Goal: Book appointment/travel/reservation

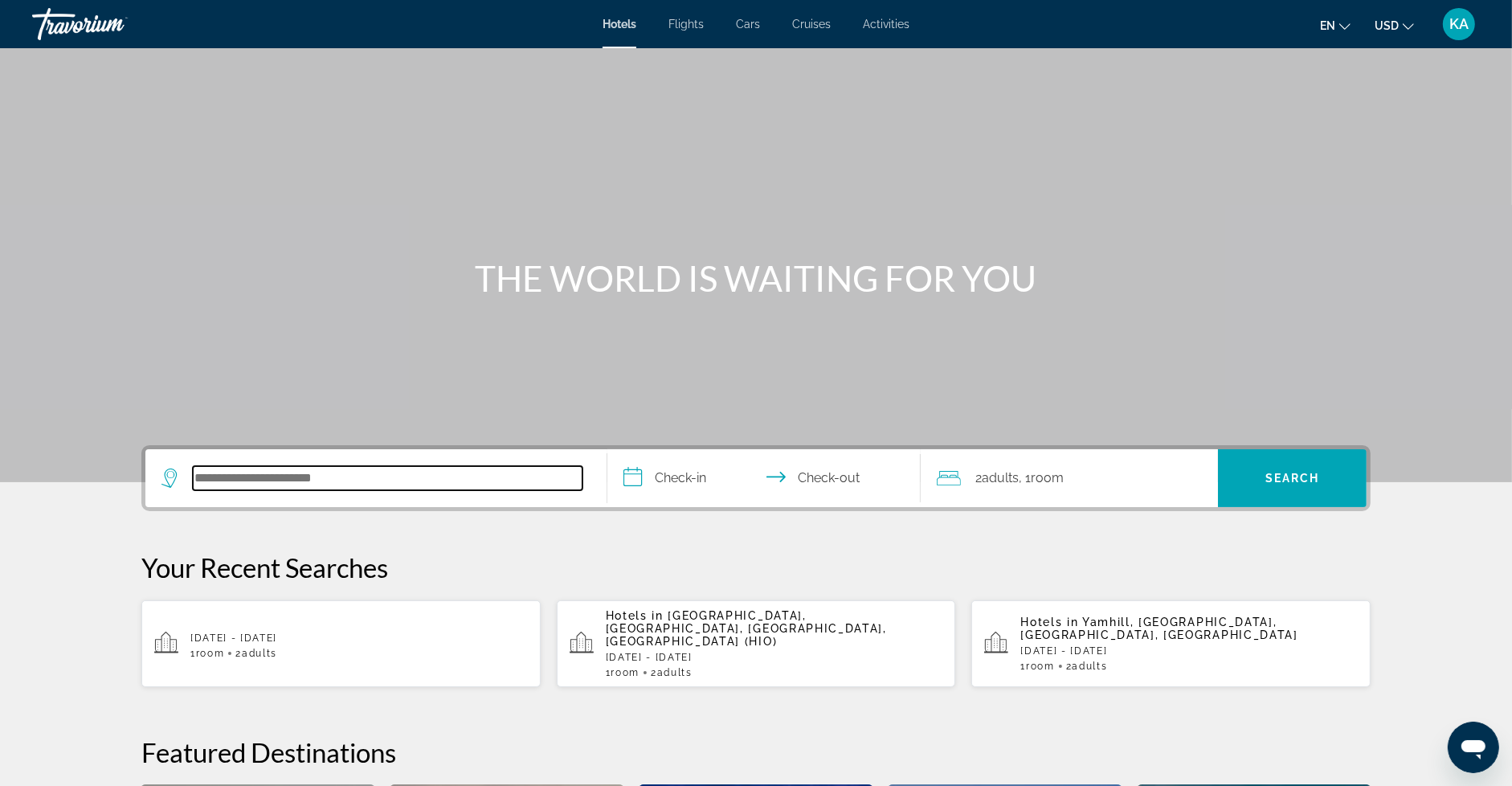
click at [320, 485] on input "Search hotel destination" at bounding box center [387, 478] width 390 height 24
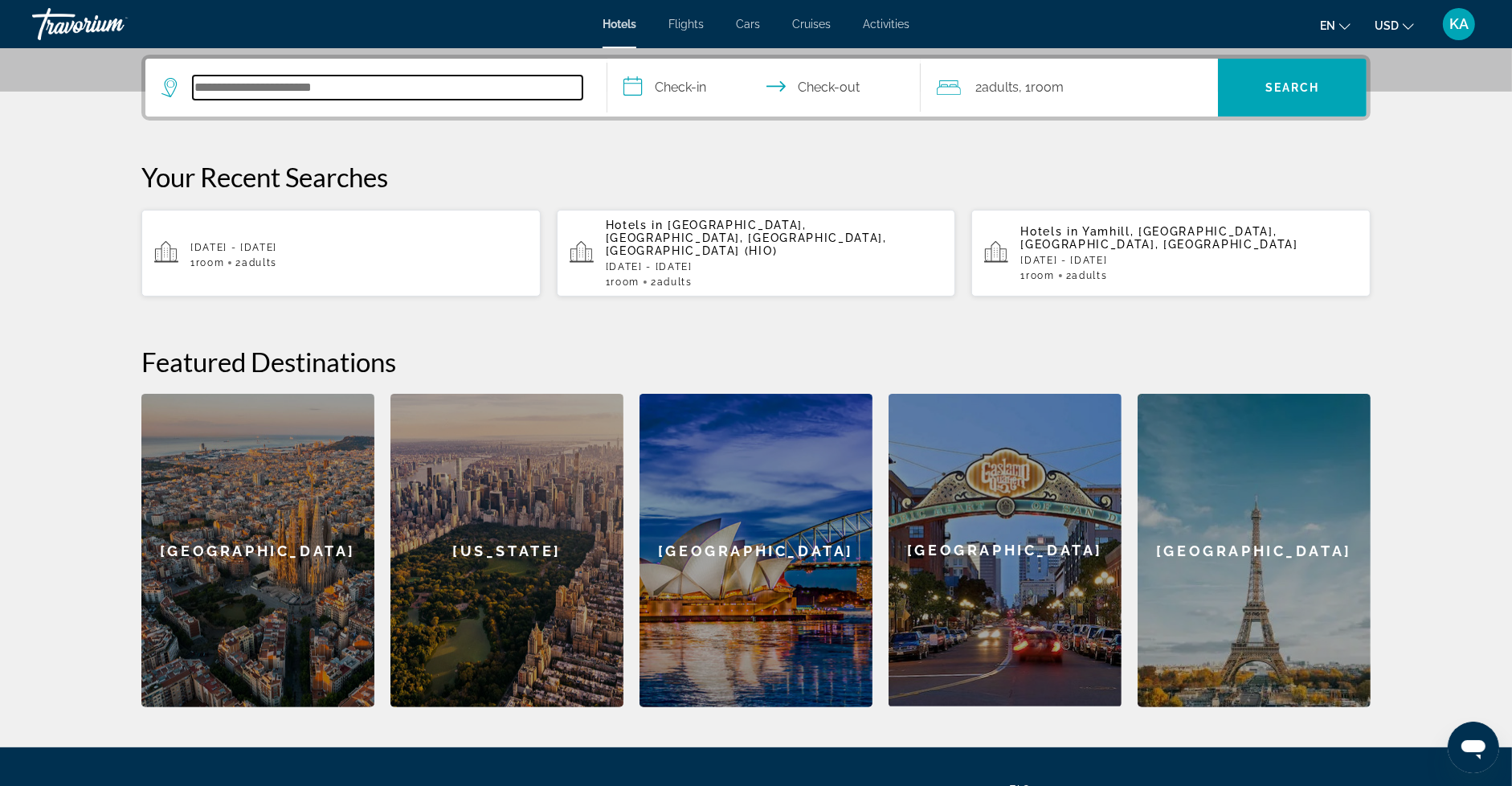
scroll to position [392, 0]
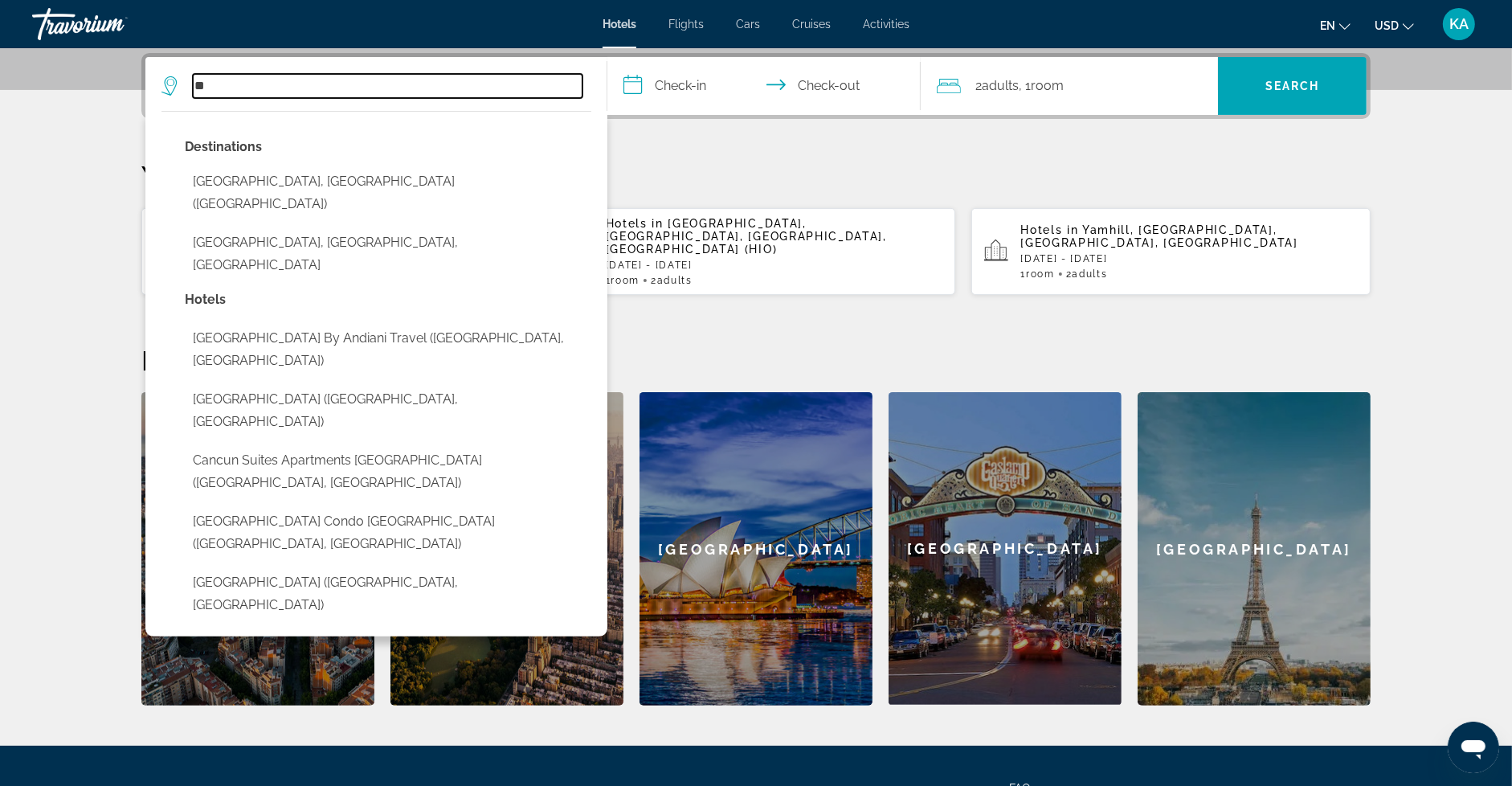
type input "*"
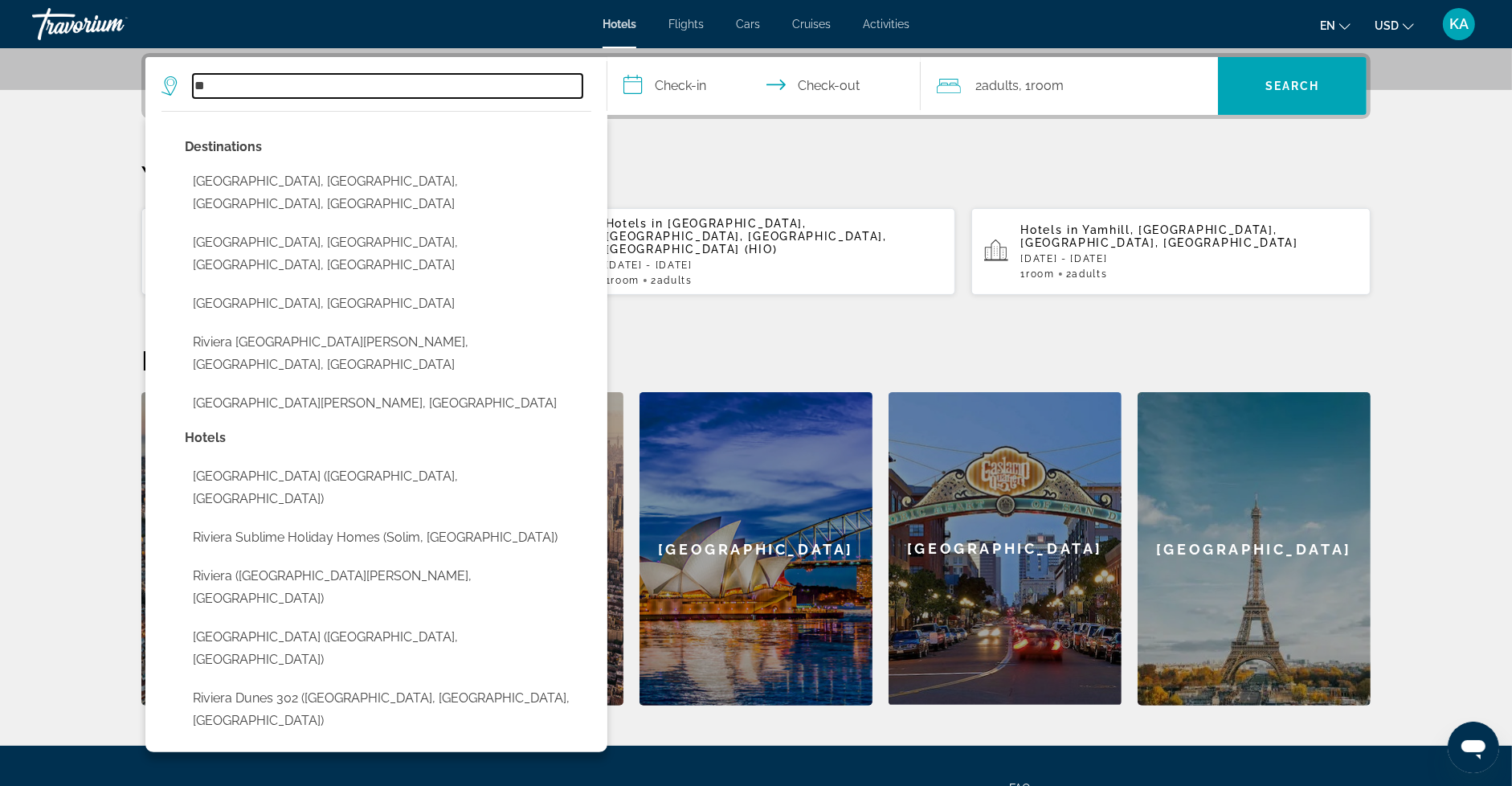
type input "*"
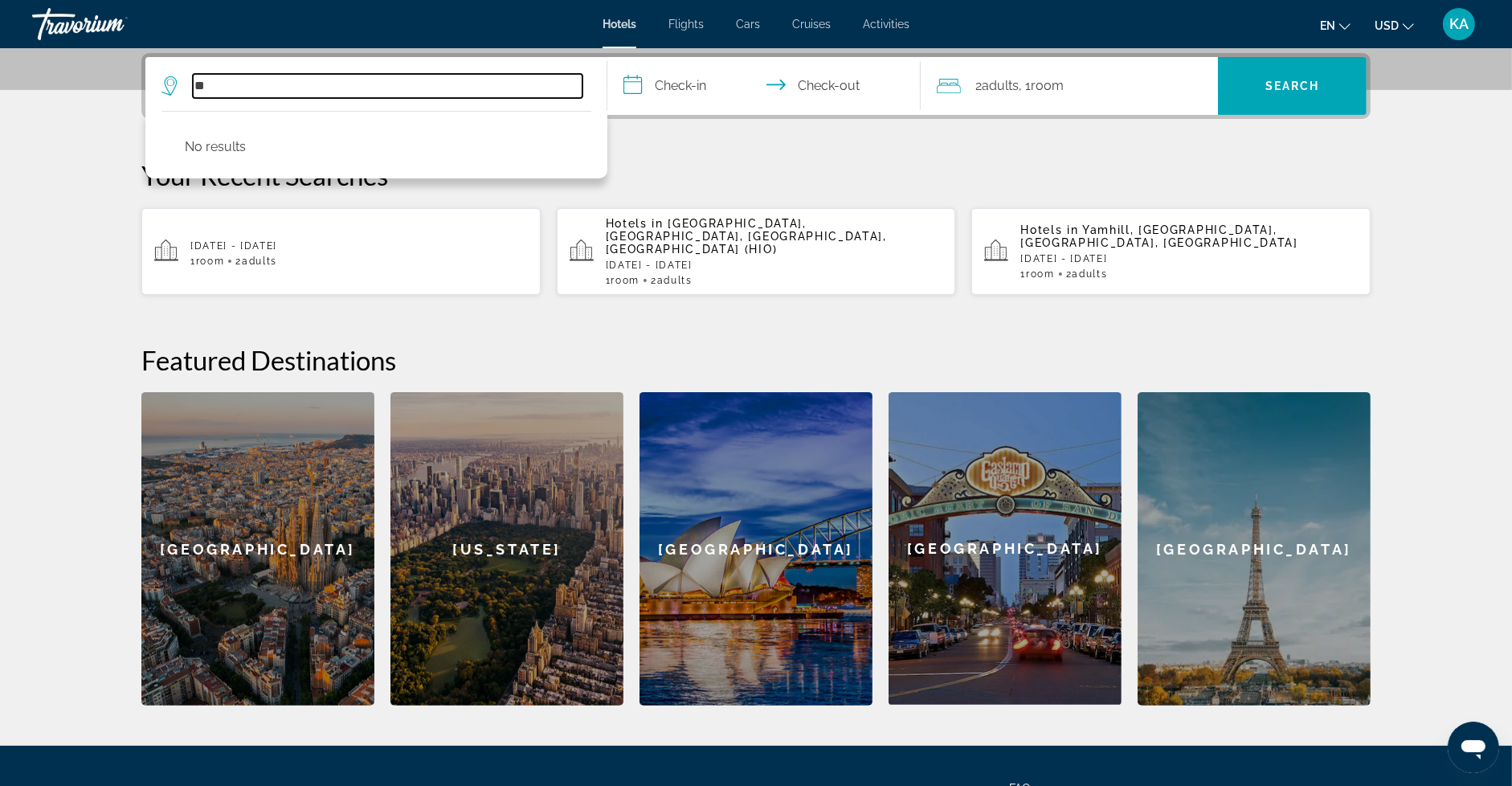
type input "*"
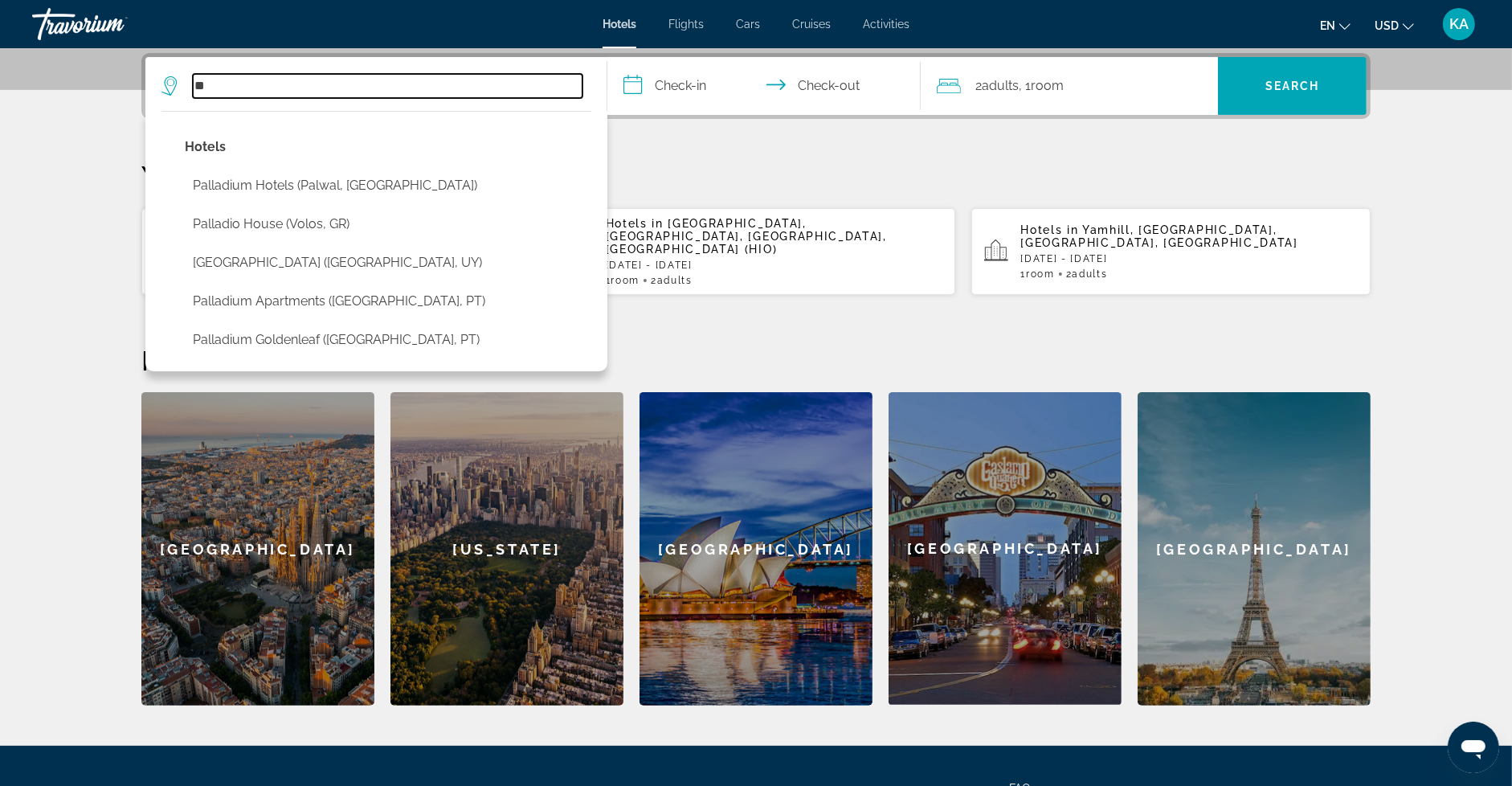
type input "*"
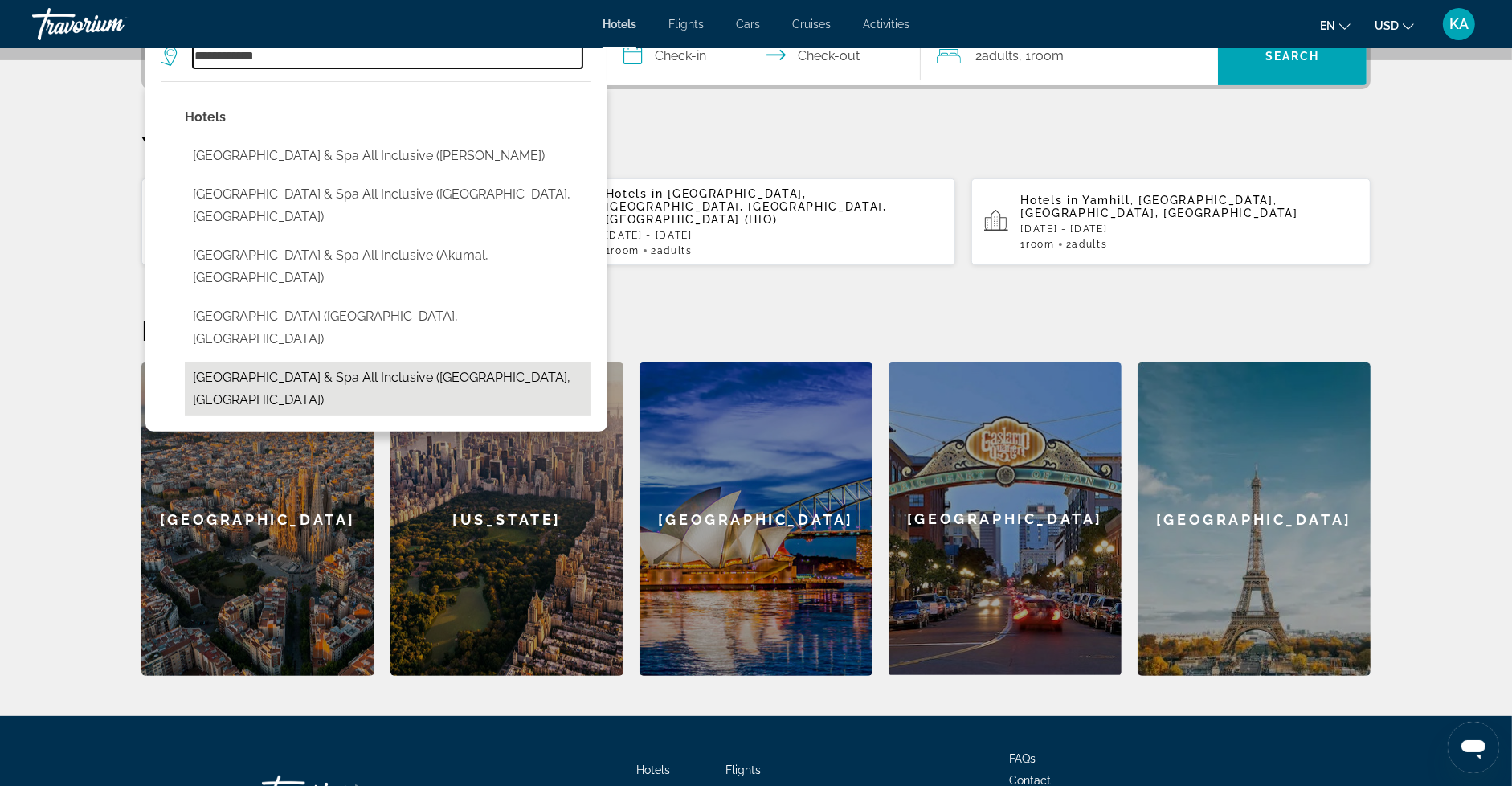
scroll to position [424, 0]
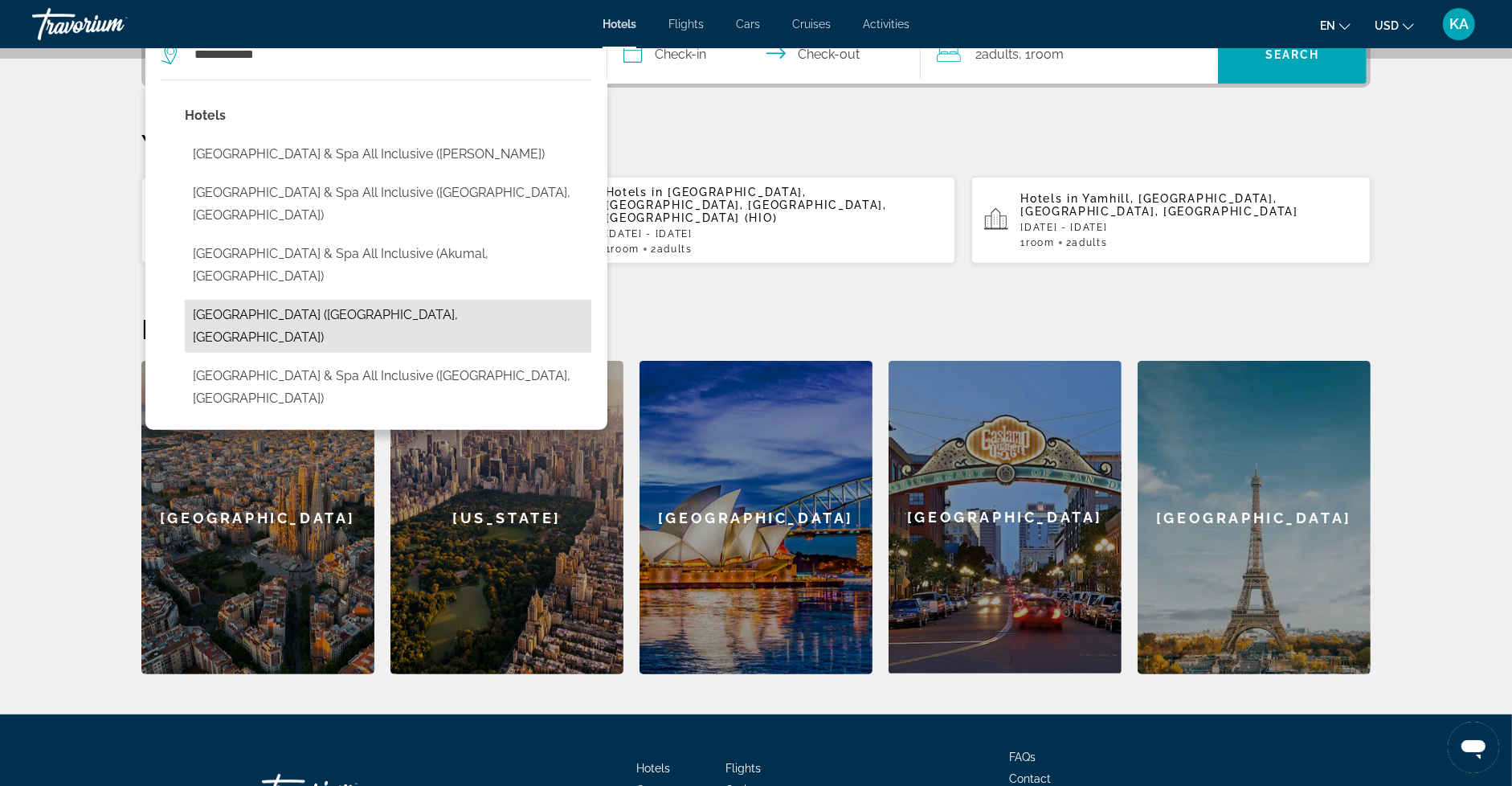
click at [323, 300] on button "Grand Palladium Sicilia Resort & Spa (Campofelice Di Roccella, IT)" at bounding box center [388, 326] width 407 height 53
type input "**********"
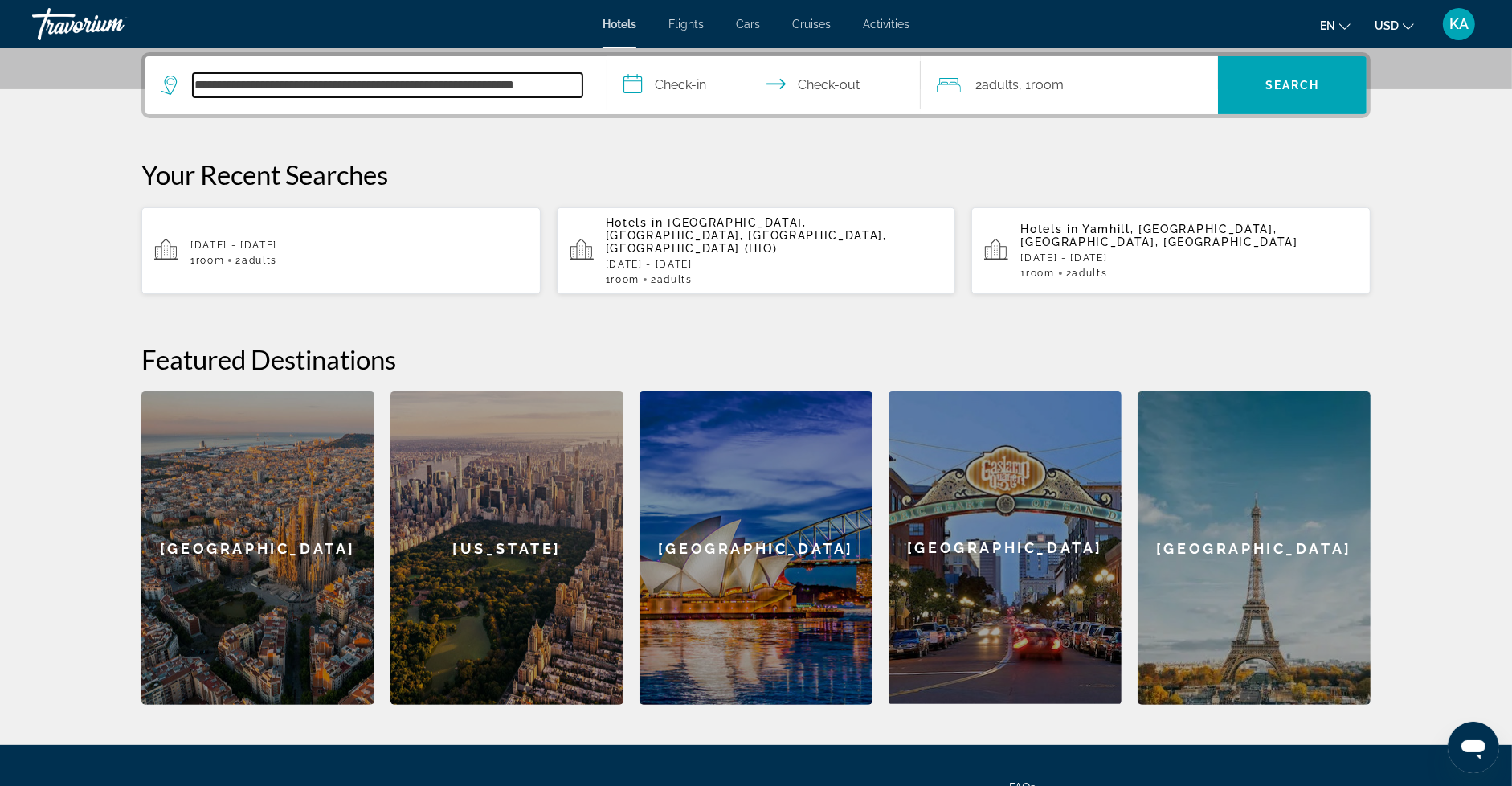
scroll to position [392, 0]
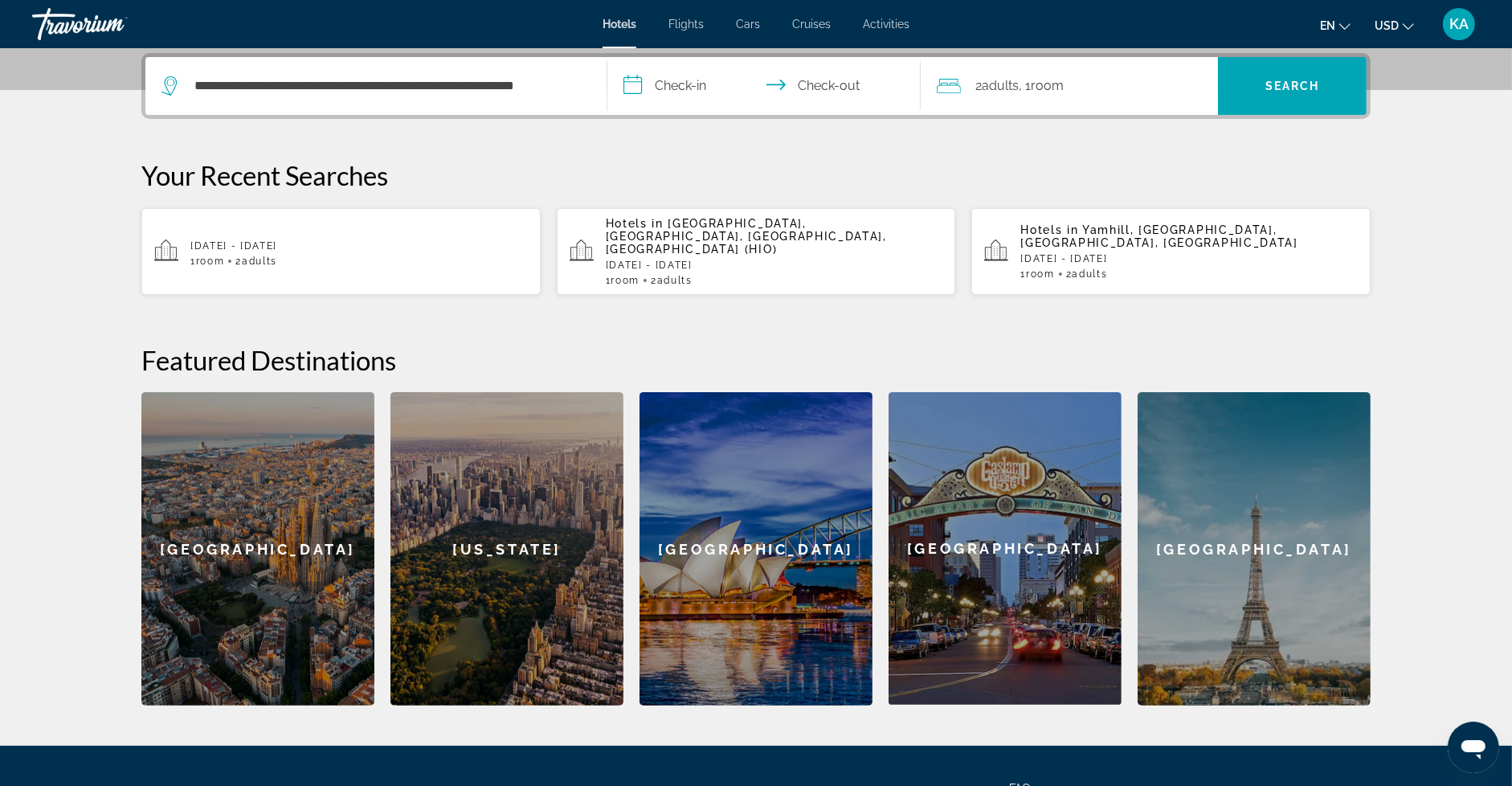
click at [706, 79] on input "**********" at bounding box center [767, 88] width 320 height 63
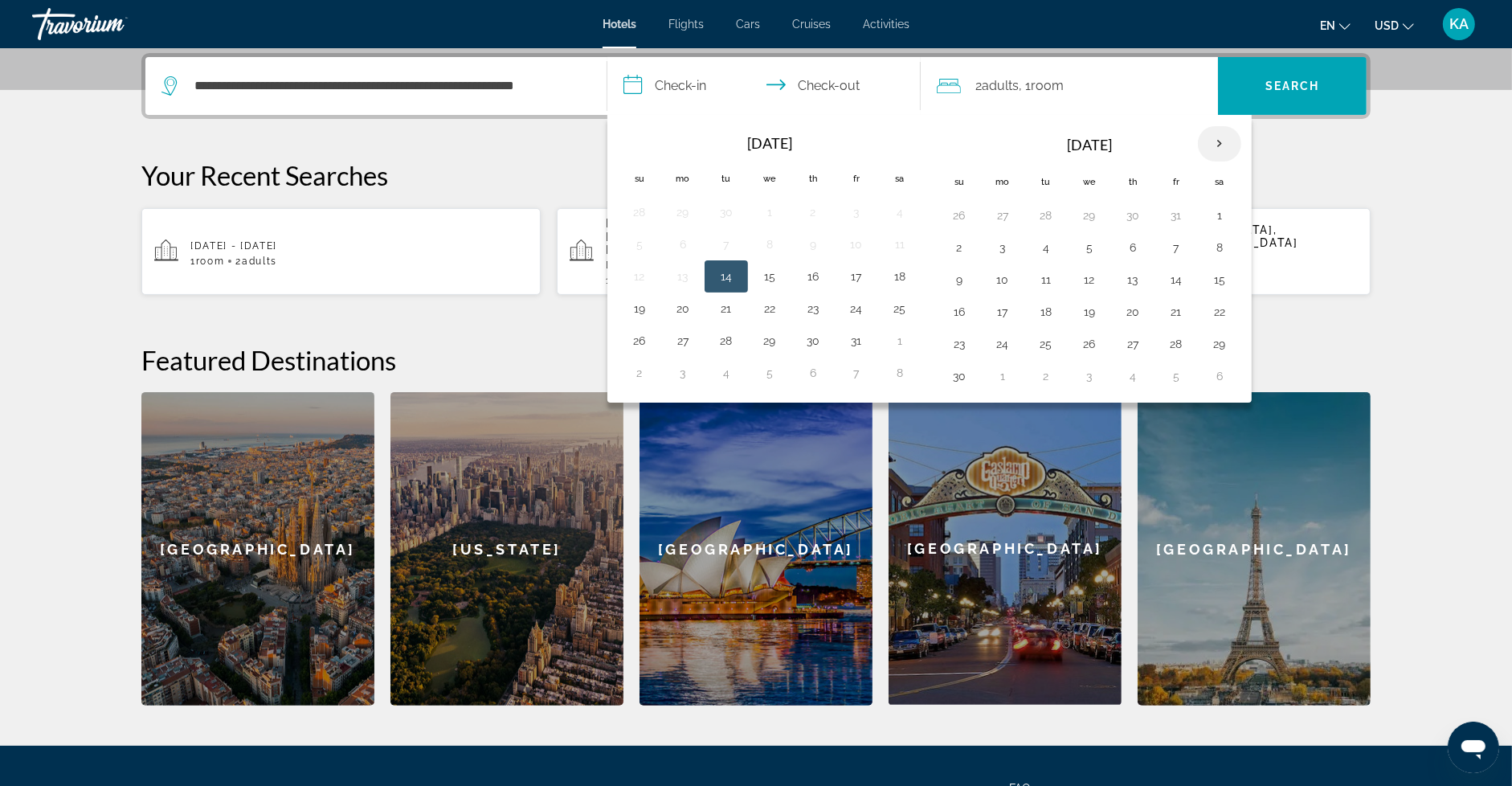
click at [1221, 141] on th "Next month" at bounding box center [1220, 144] width 43 height 35
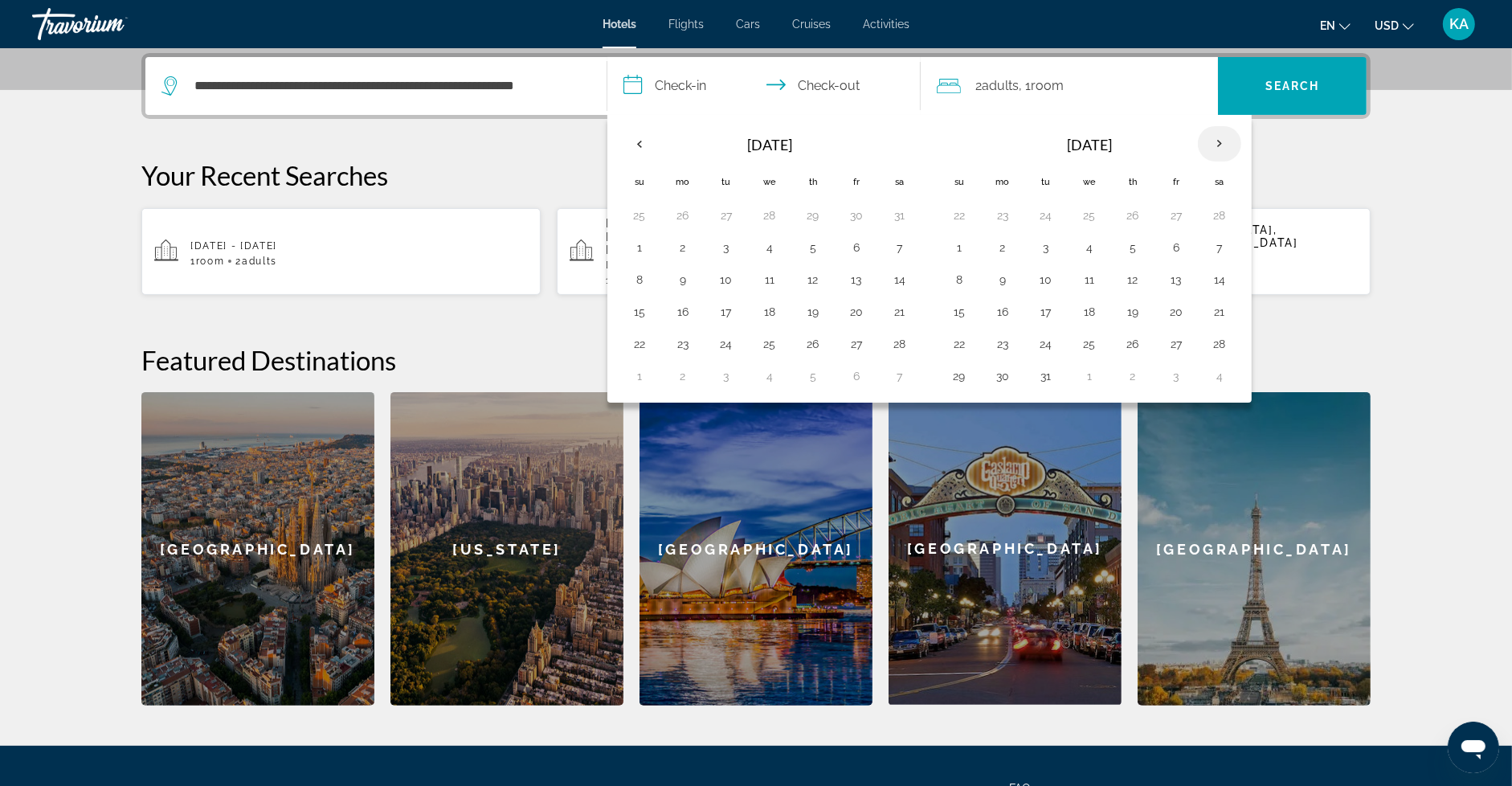
click at [1221, 141] on th "Next month" at bounding box center [1220, 144] width 43 height 35
click at [997, 211] on button "1" at bounding box center [1003, 215] width 26 height 23
click at [1175, 213] on button "5" at bounding box center [1176, 215] width 26 height 23
type input "**********"
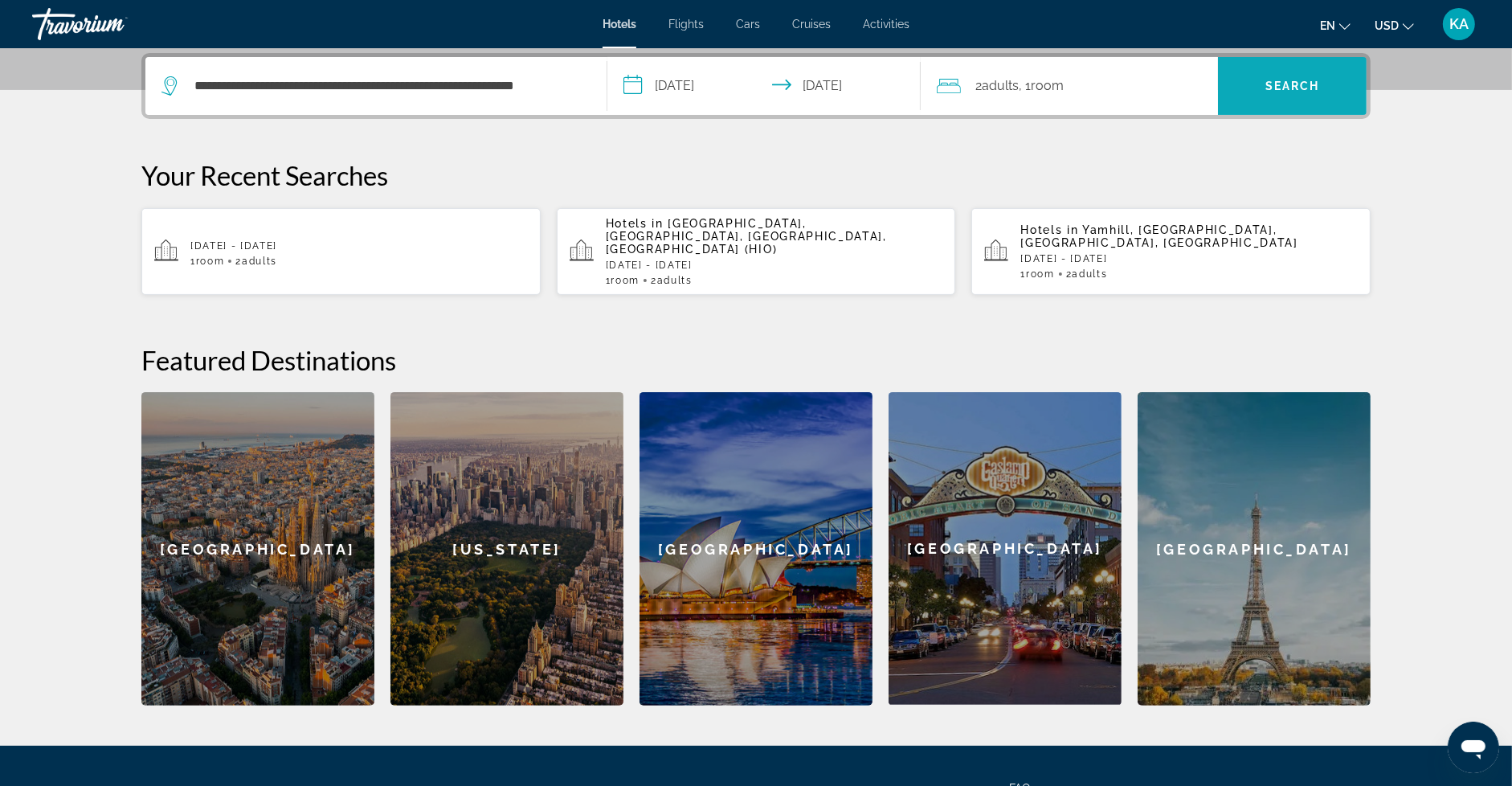
click at [1285, 82] on span "Search" at bounding box center [1293, 86] width 55 height 13
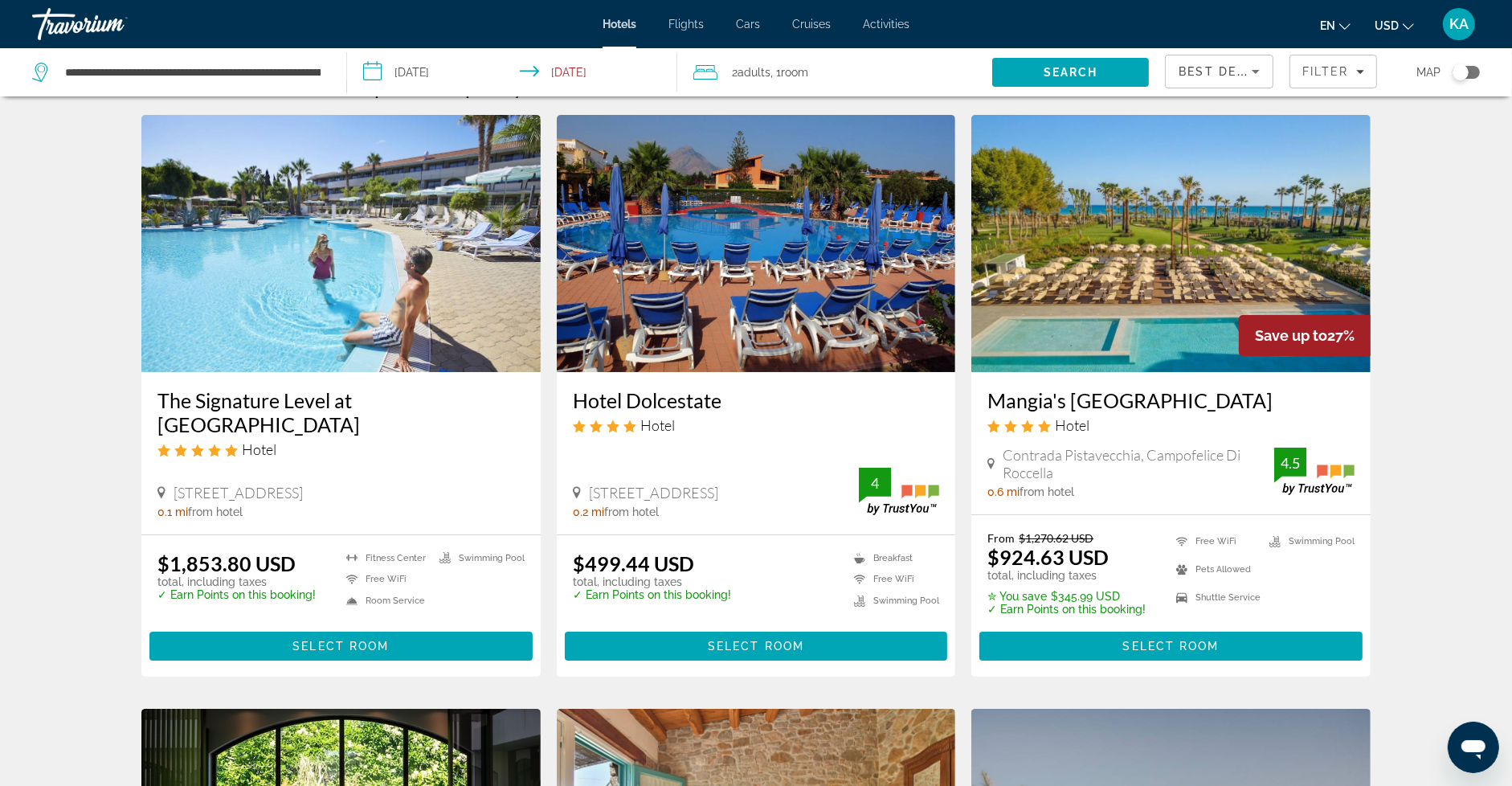
scroll to position [37, 0]
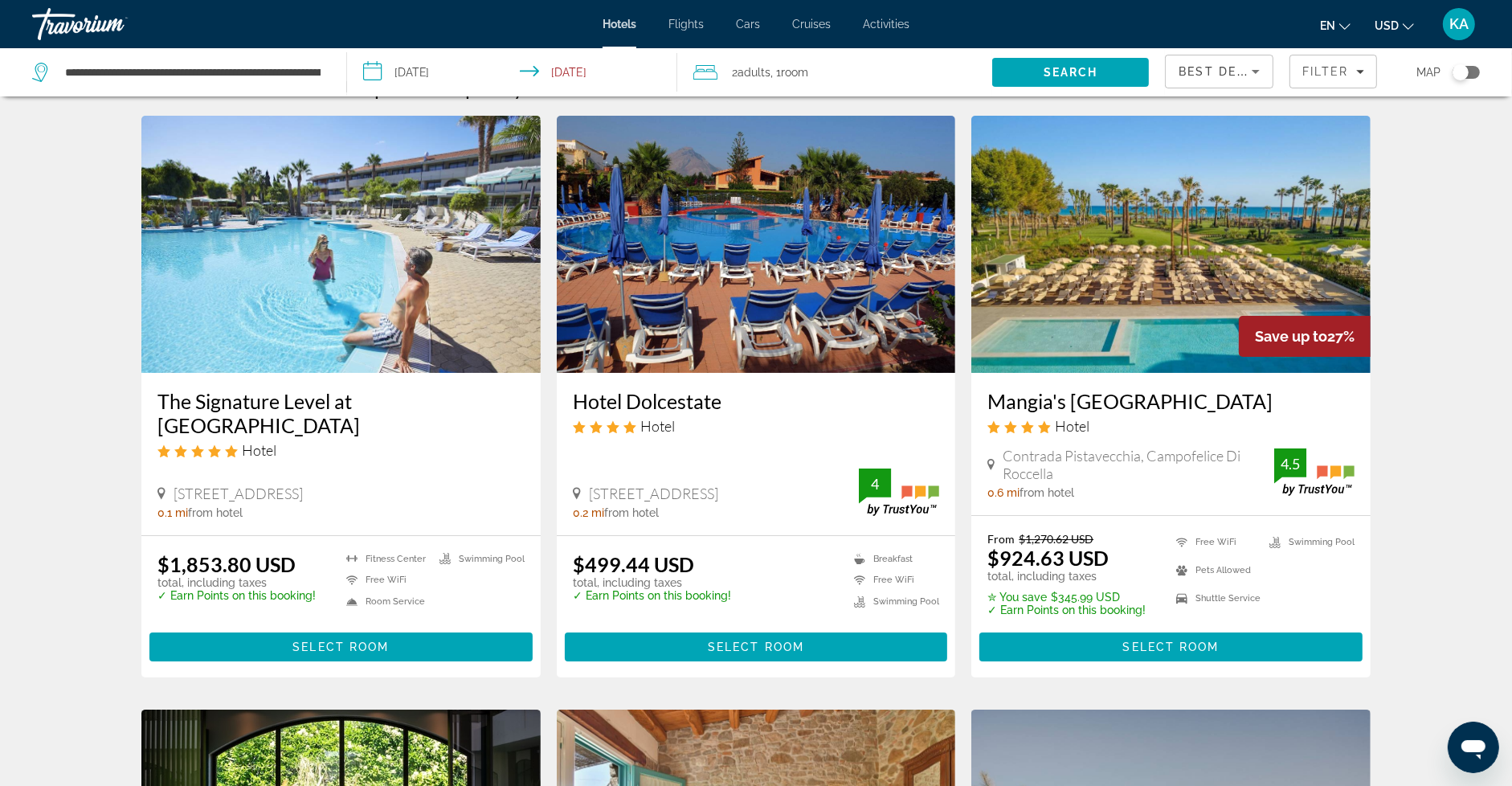
click at [236, 276] on img "Main content" at bounding box center [341, 244] width 399 height 257
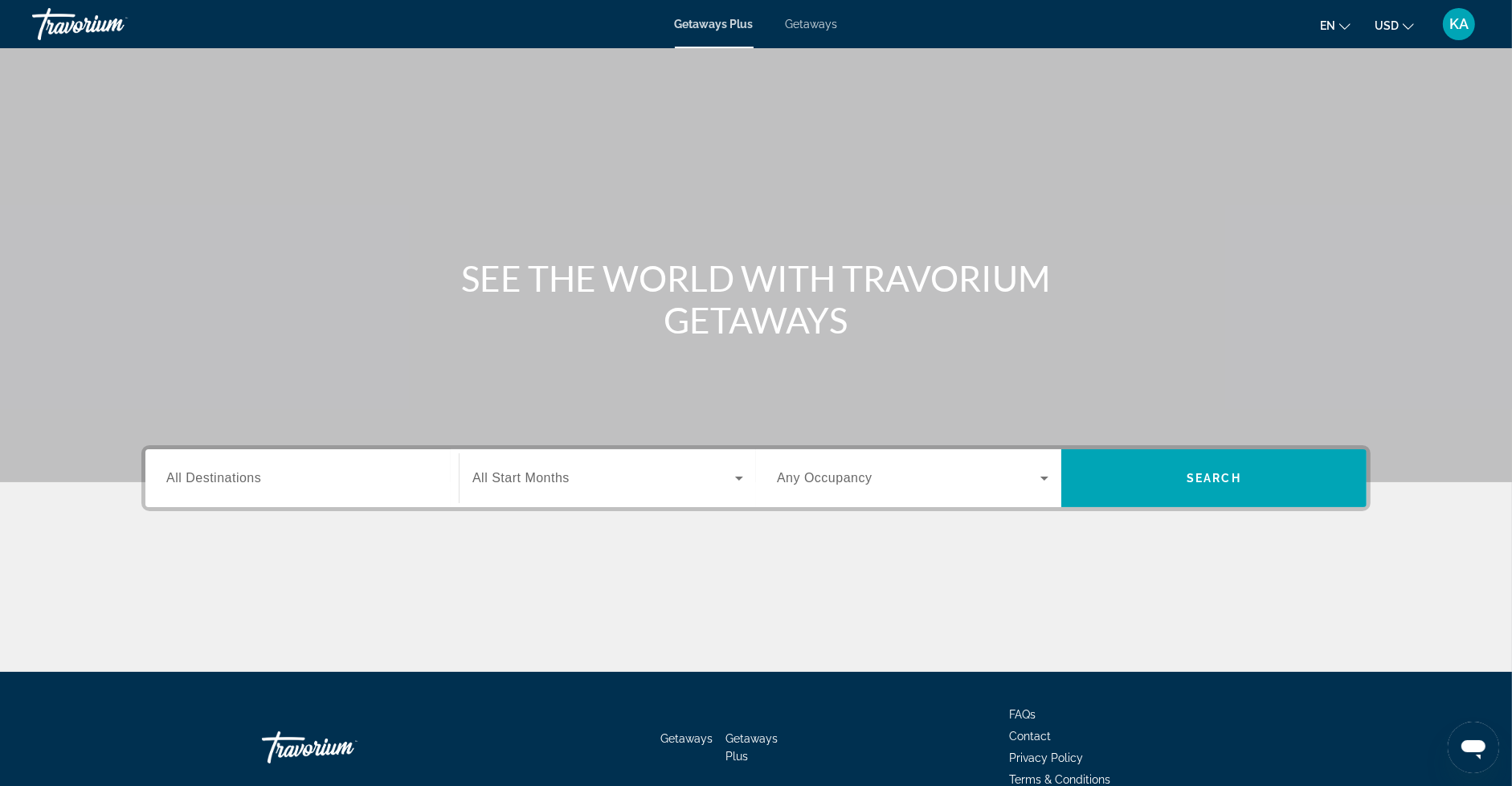
click at [816, 28] on span "Getaways" at bounding box center [811, 24] width 52 height 13
click at [220, 483] on span "All Destinations" at bounding box center [214, 477] width 95 height 14
click at [220, 483] on input "Destination All Destinations" at bounding box center [302, 479] width 272 height 19
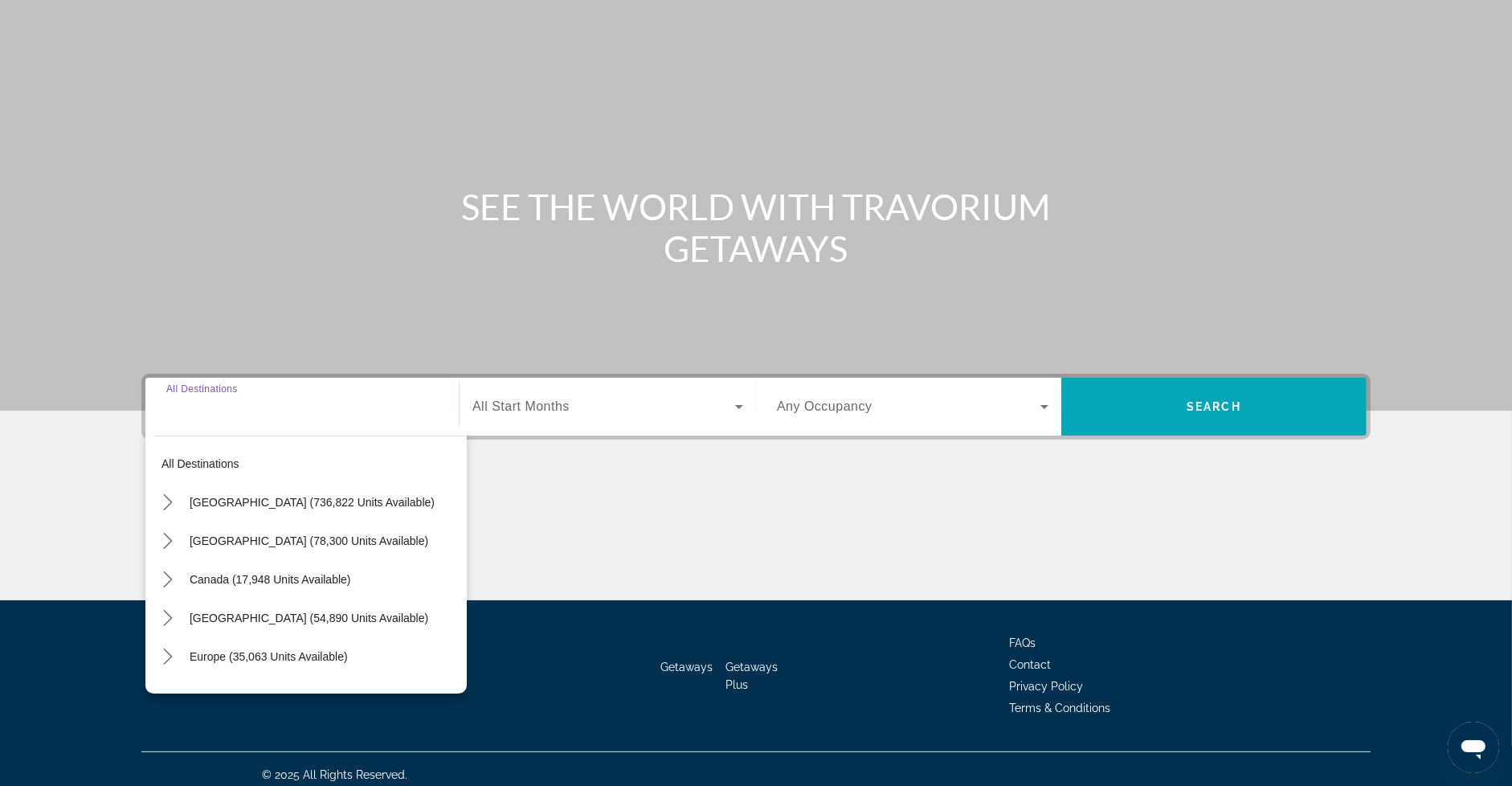
scroll to position [82, 0]
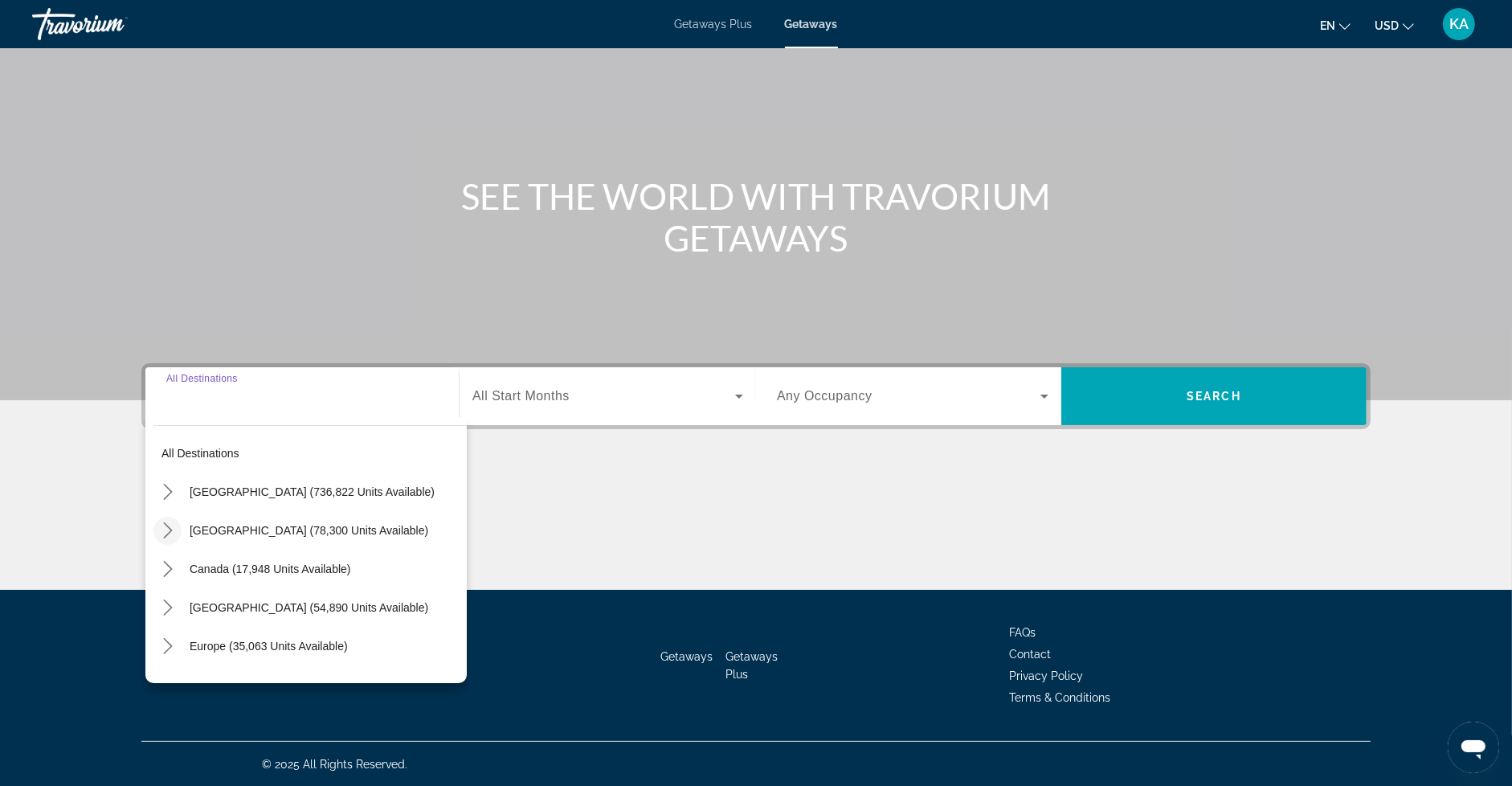
click at [170, 530] on icon "Toggle Mexico (78,300 units available) submenu" at bounding box center [167, 530] width 9 height 16
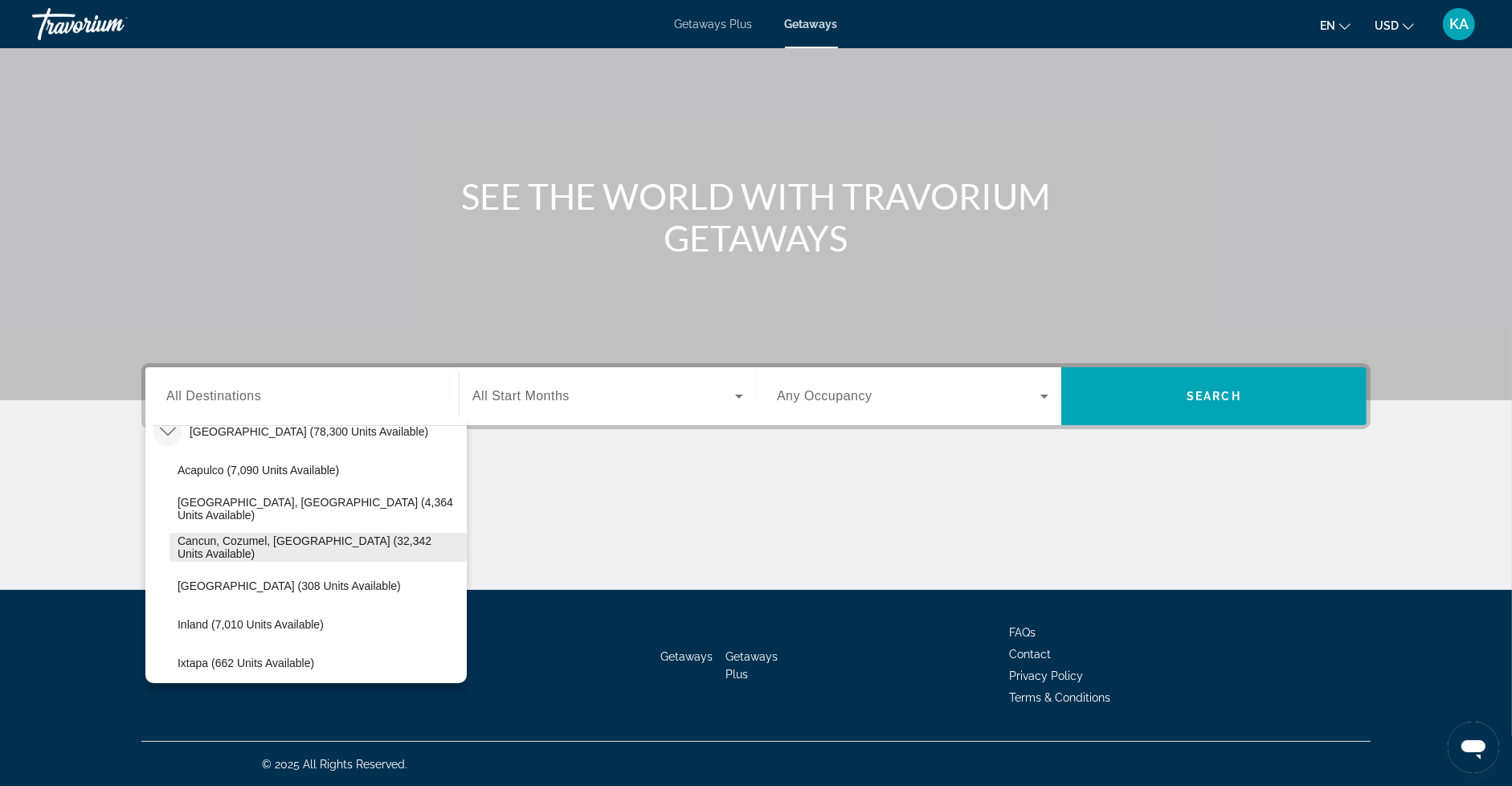
scroll to position [96, 0]
click at [277, 546] on span "Cancun, Cozumel, [GEOGRAPHIC_DATA] (32,342 units available)" at bounding box center [318, 551] width 281 height 26
type input "**********"
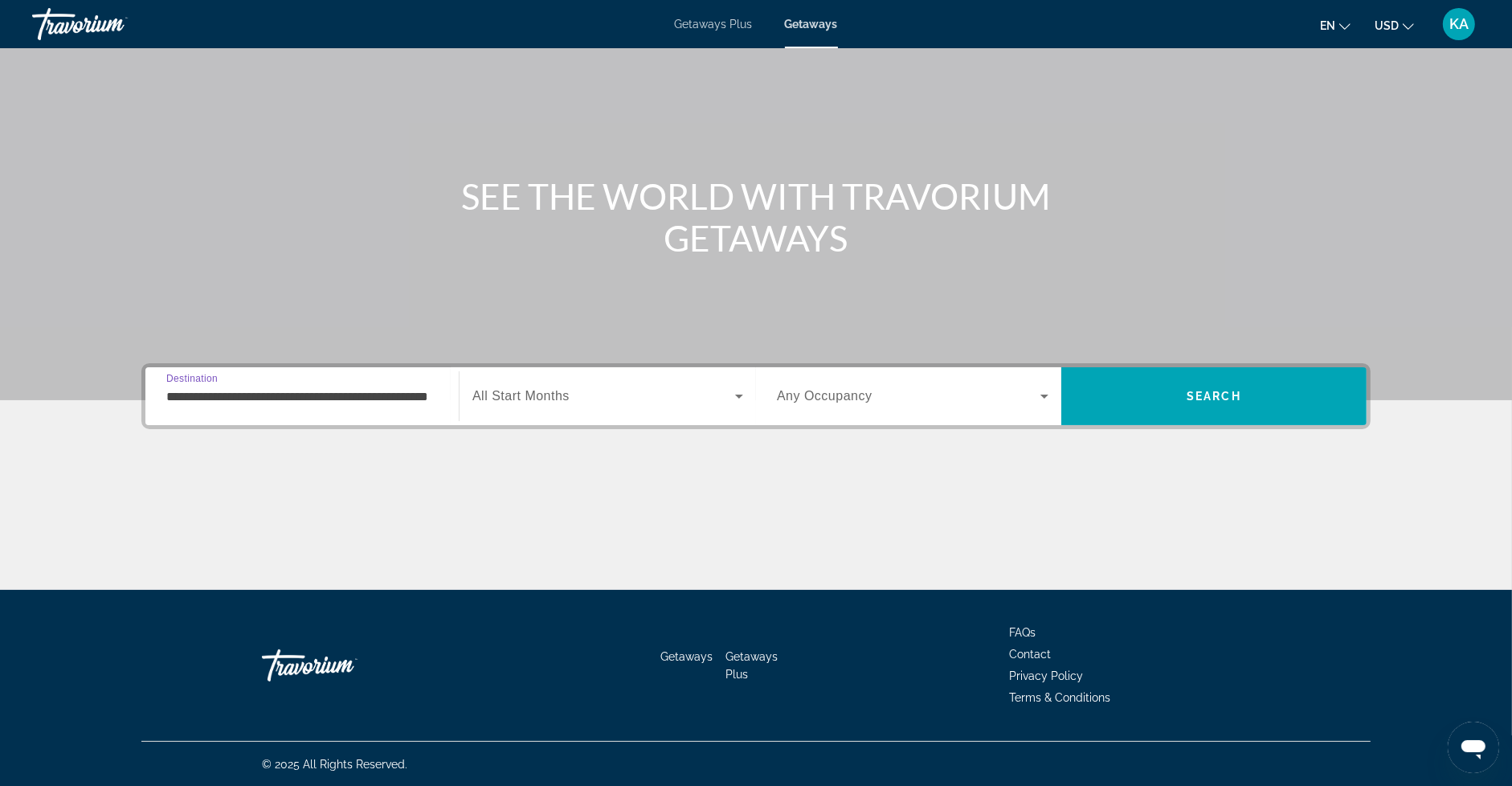
click at [572, 396] on span "Search widget" at bounding box center [603, 396] width 263 height 19
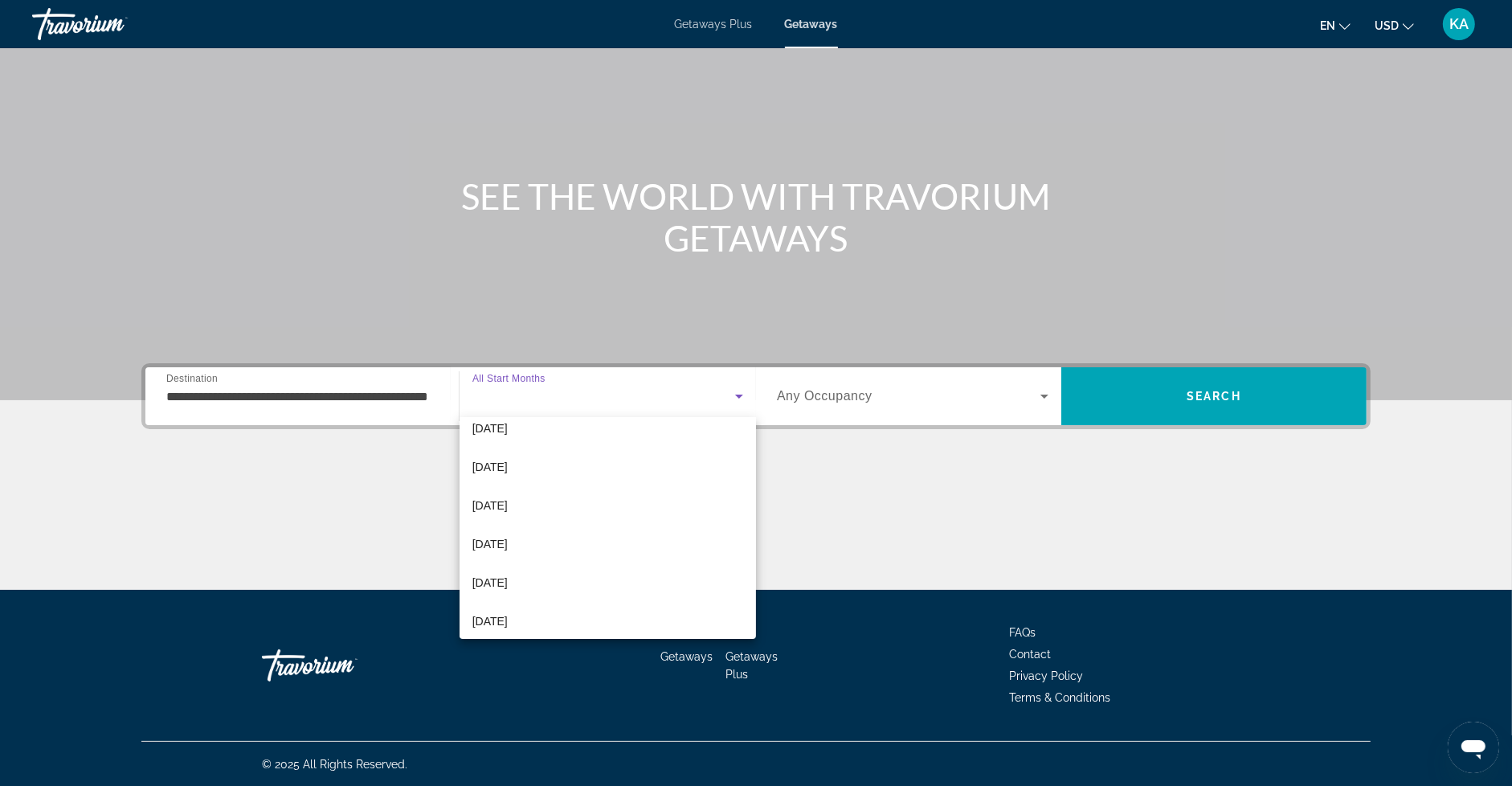
scroll to position [294, 0]
click at [542, 502] on mat-option "[DATE]" at bounding box center [607, 497] width 296 height 39
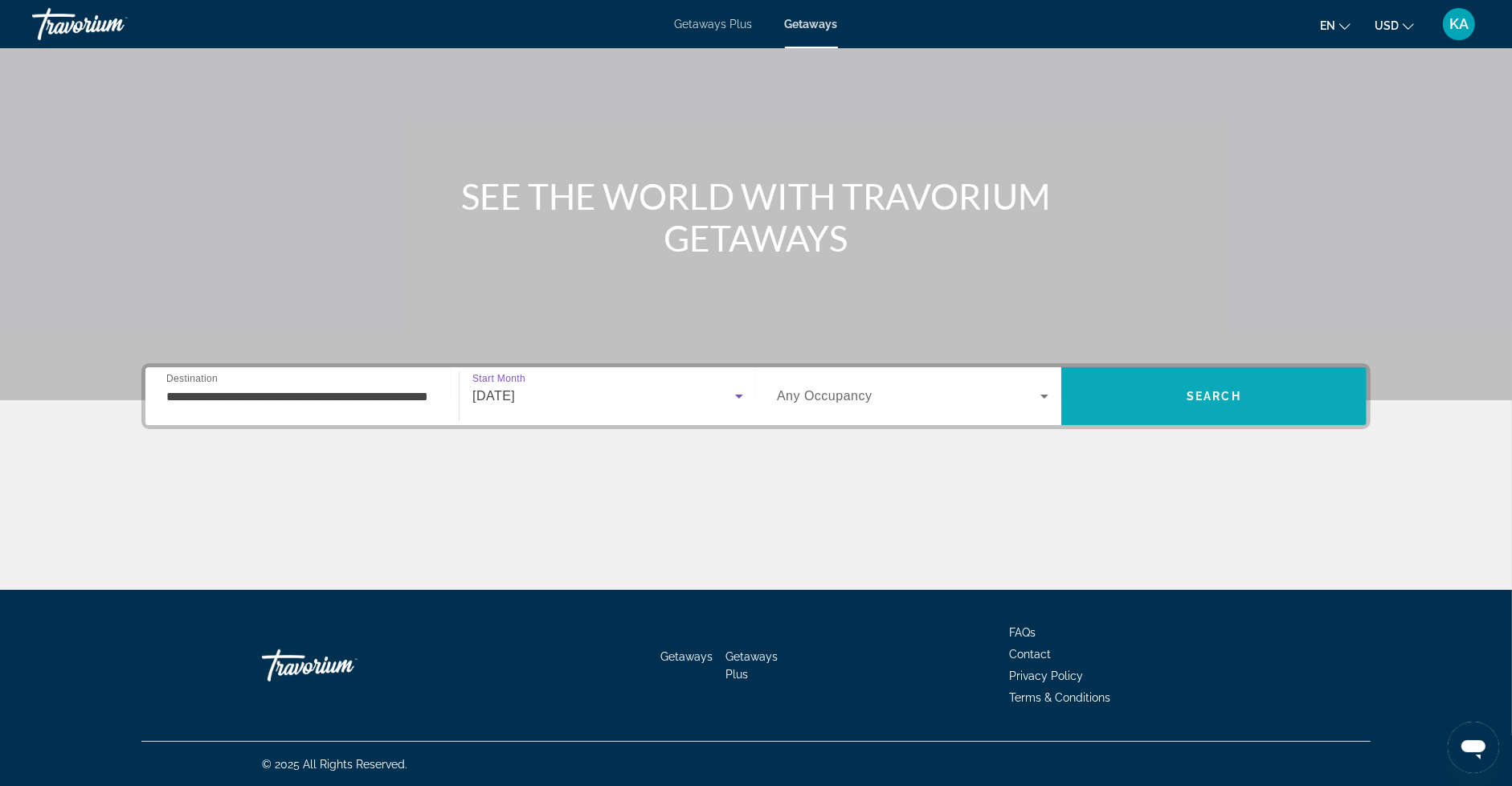
click at [1179, 385] on span "Search" at bounding box center [1214, 396] width 305 height 39
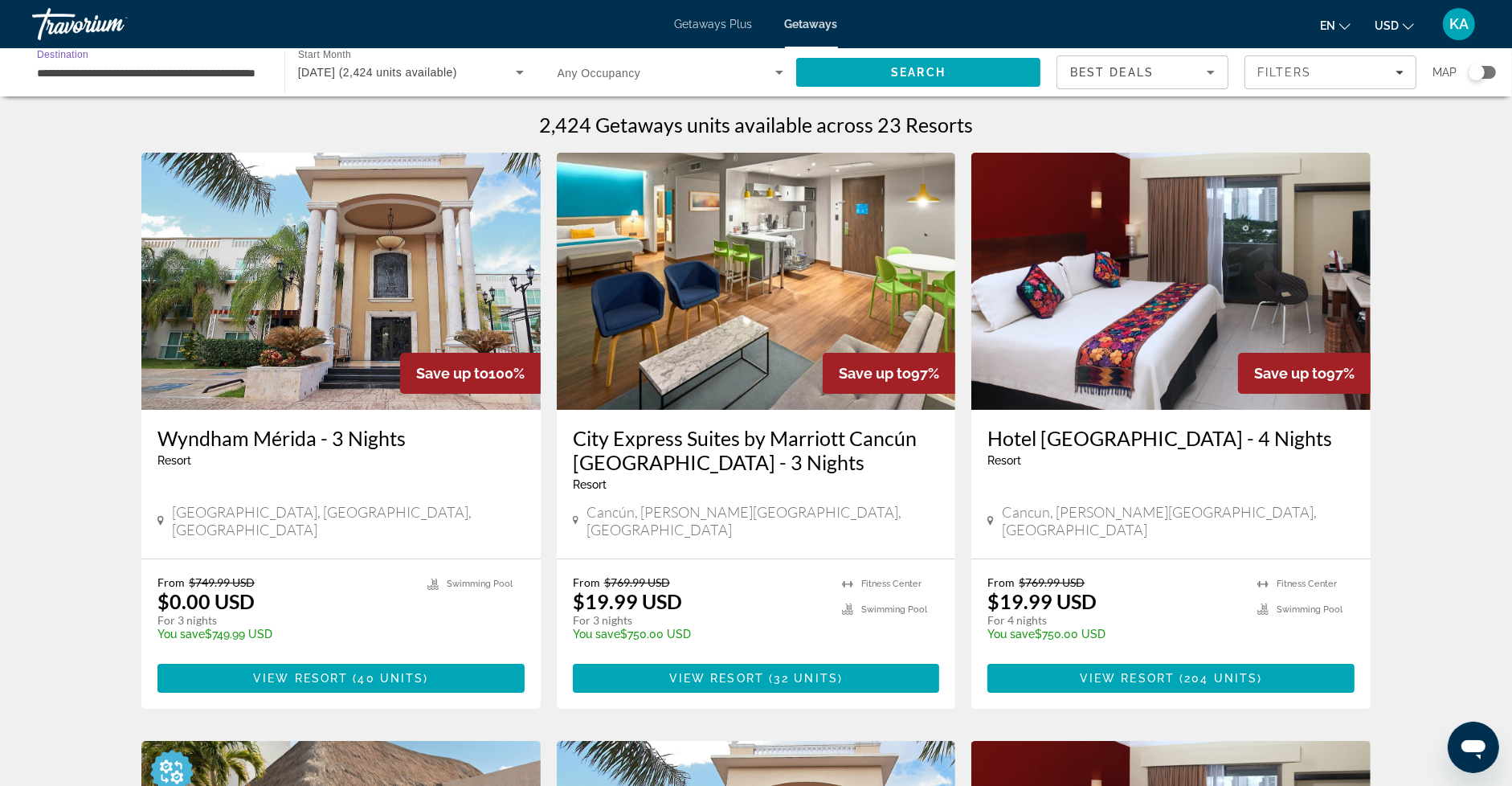
click at [161, 77] on input "**********" at bounding box center [150, 73] width 227 height 19
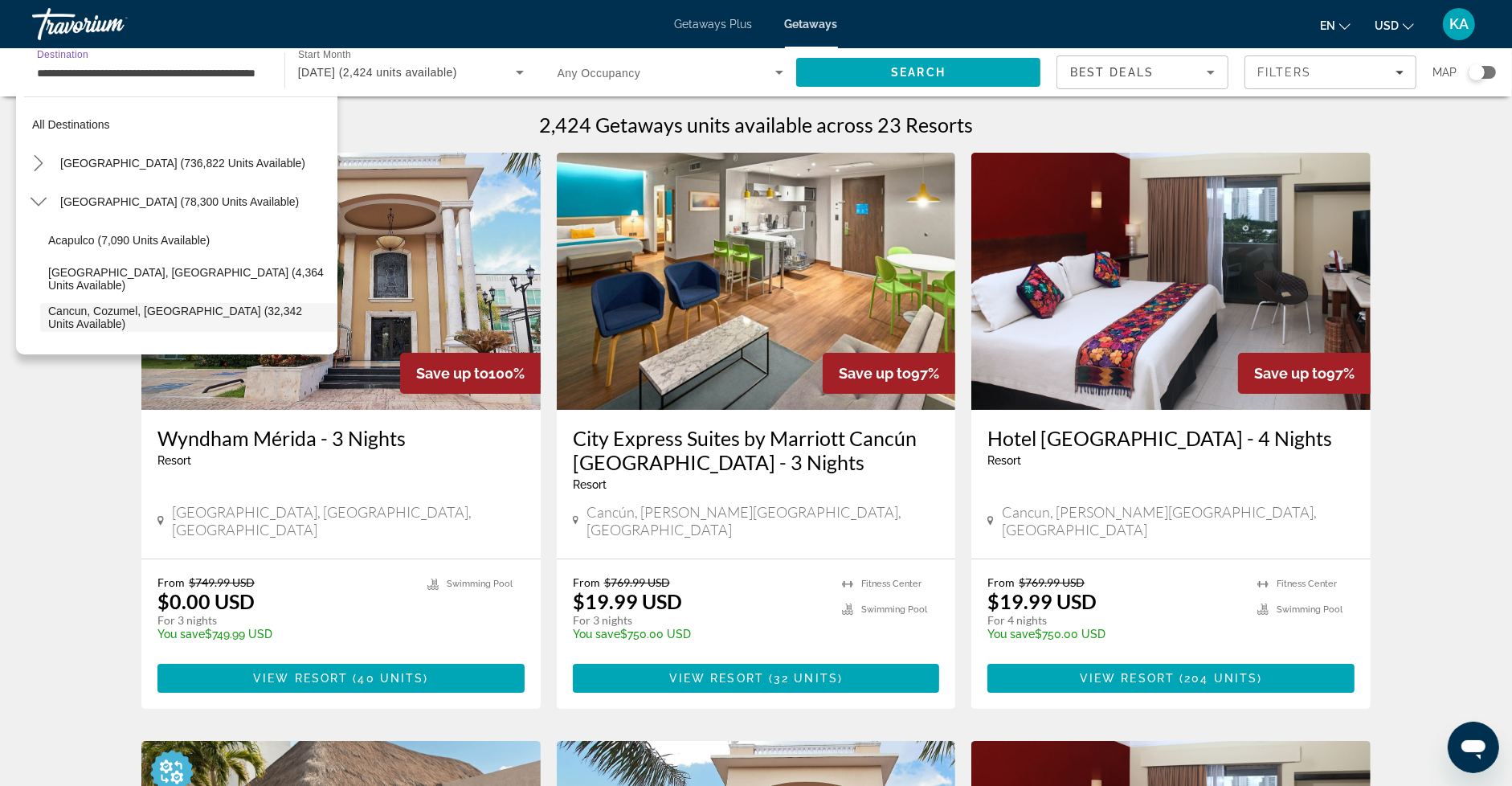
scroll to position [95, 0]
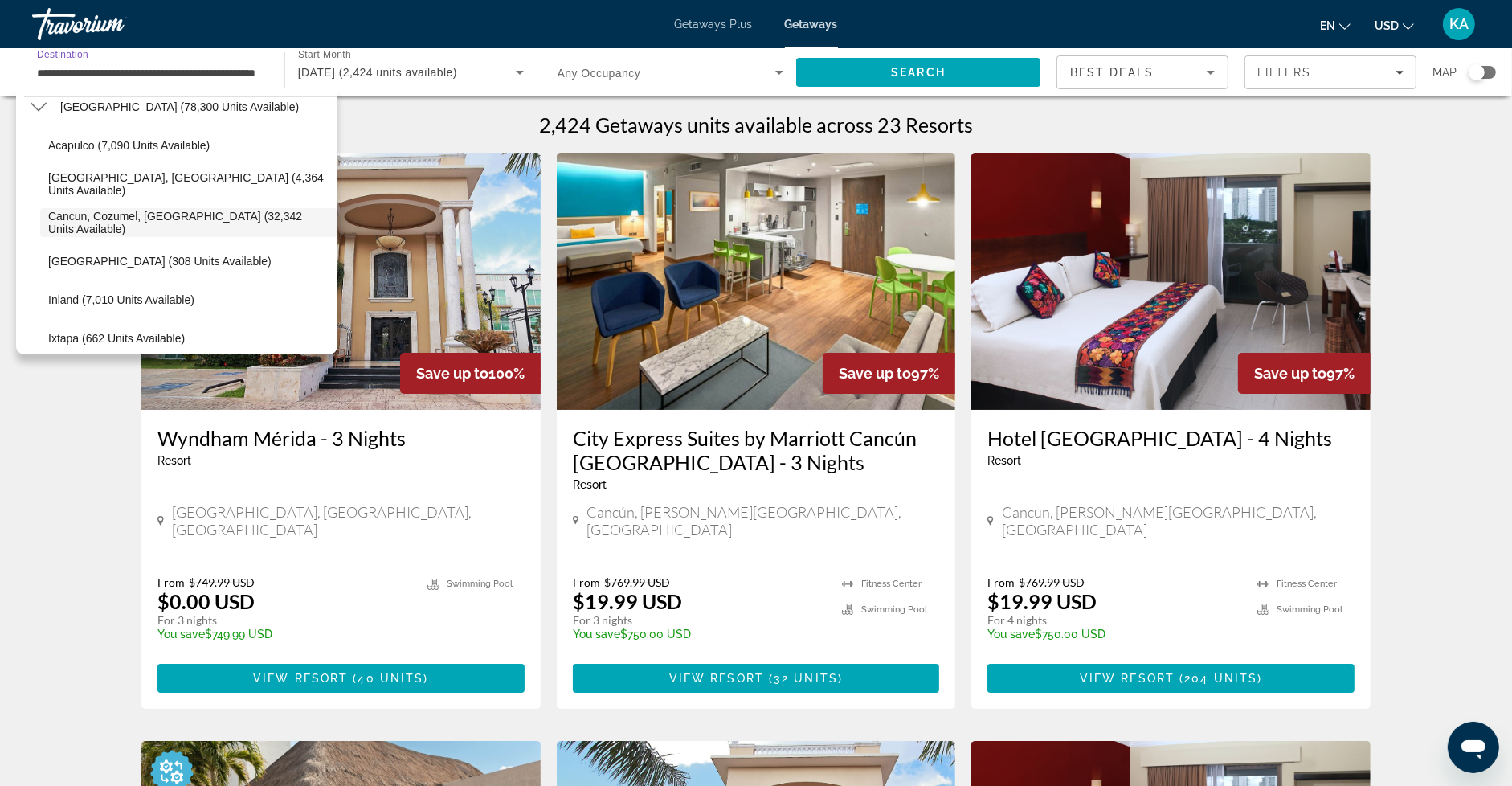
click at [161, 77] on input "**********" at bounding box center [150, 73] width 227 height 19
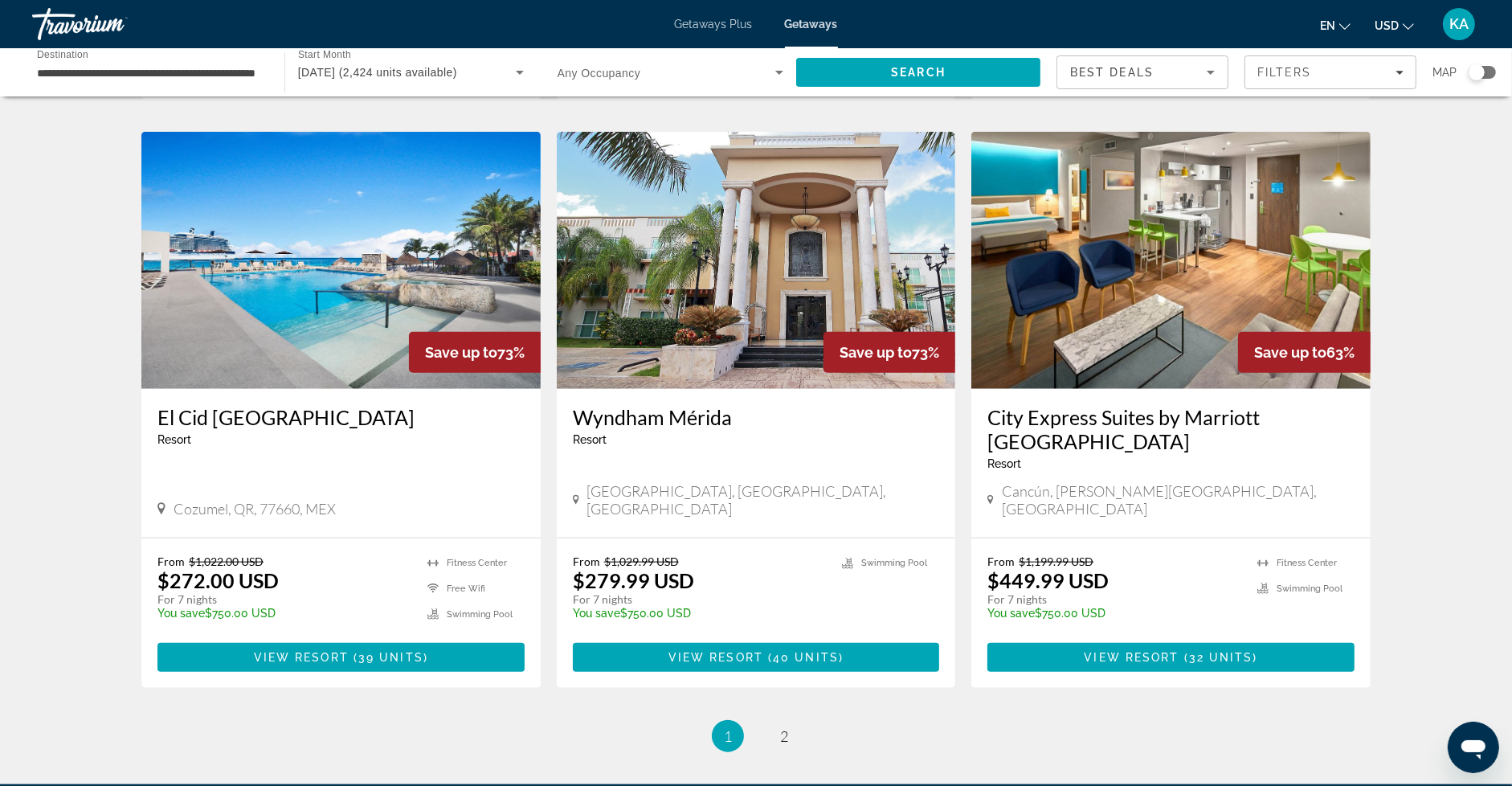
scroll to position [1885, 0]
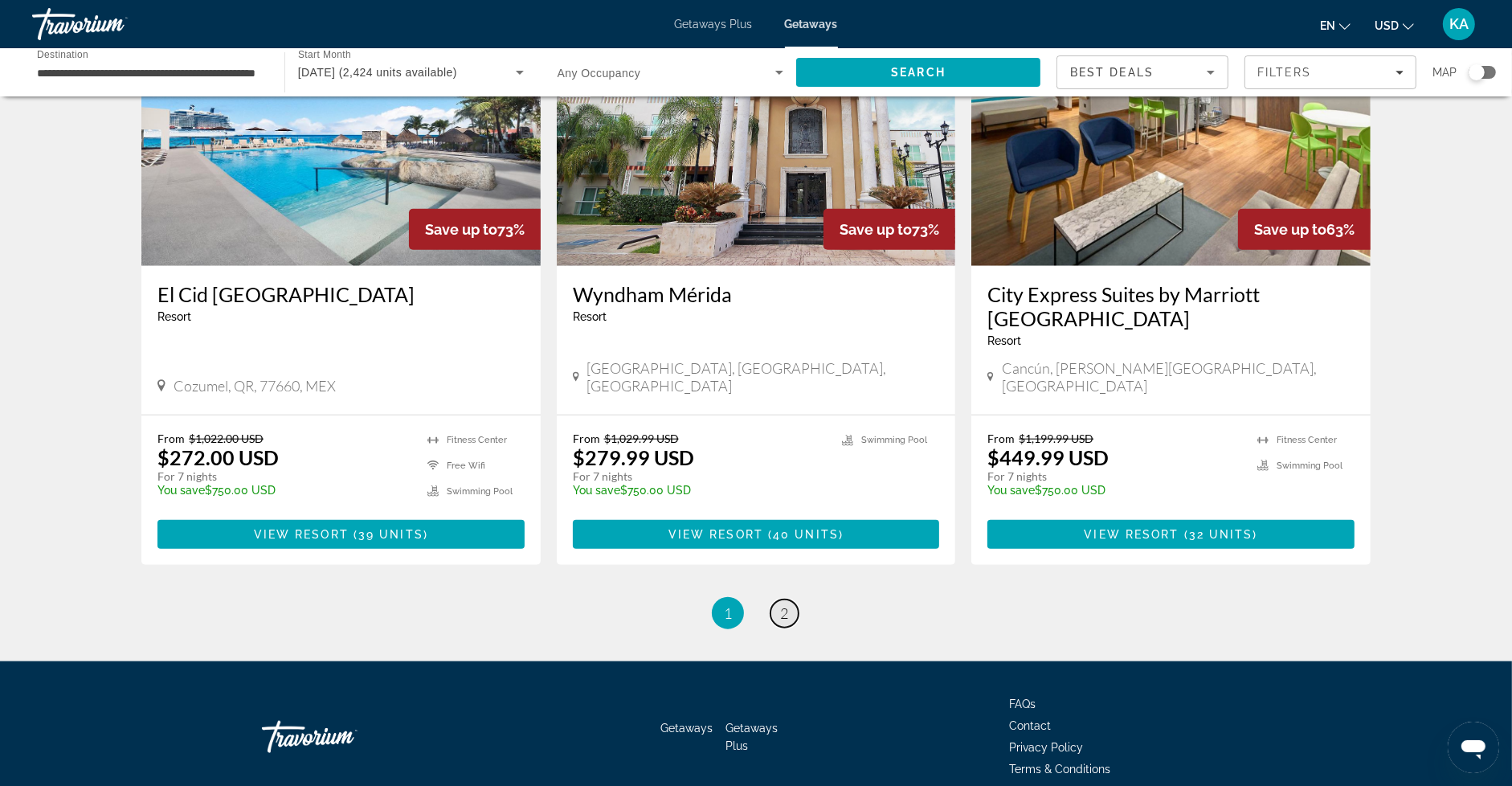
click at [784, 600] on link "page 2" at bounding box center [784, 613] width 28 height 28
